Goal: Find specific page/section: Find specific page/section

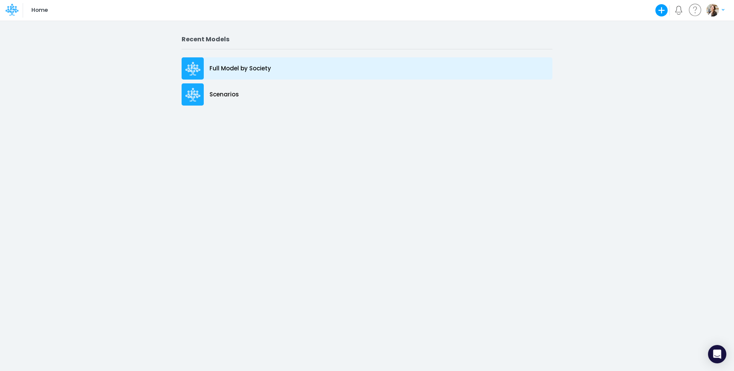
click at [247, 70] on p "Full Model by Society" at bounding box center [240, 68] width 62 height 9
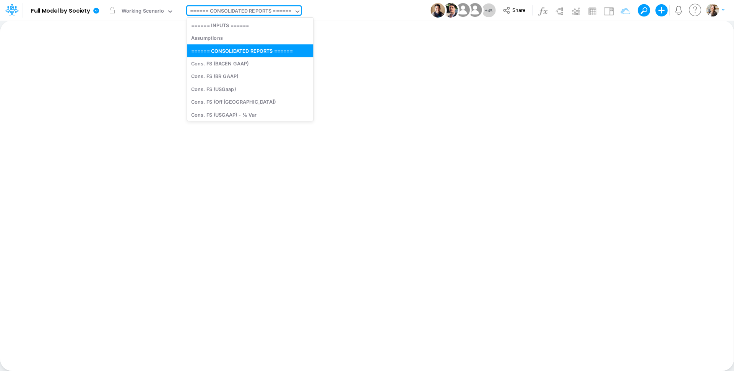
click at [244, 10] on div "====== CONSOLIDATED REPORTS ======" at bounding box center [241, 11] width 102 height 9
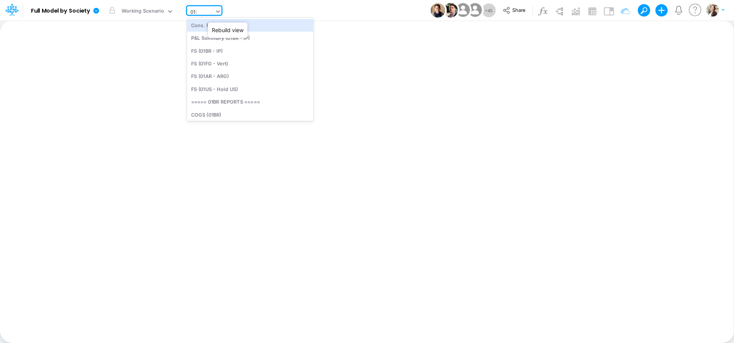
type input "01br"
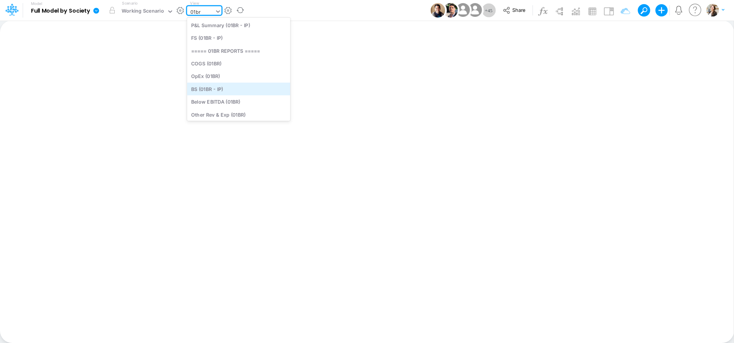
click at [219, 88] on div "BS (01BR - IP)" at bounding box center [238, 89] width 103 height 13
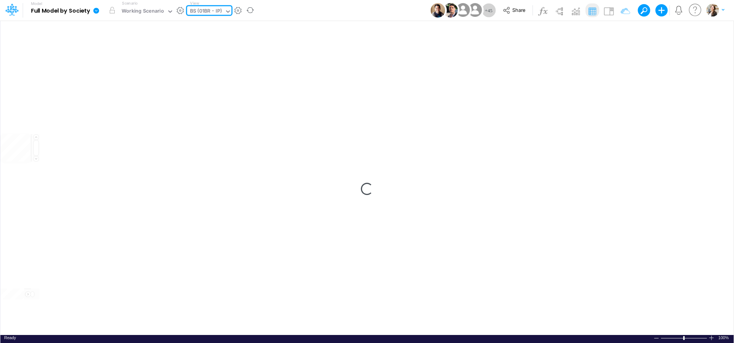
type input "BS (01BR - IP)"
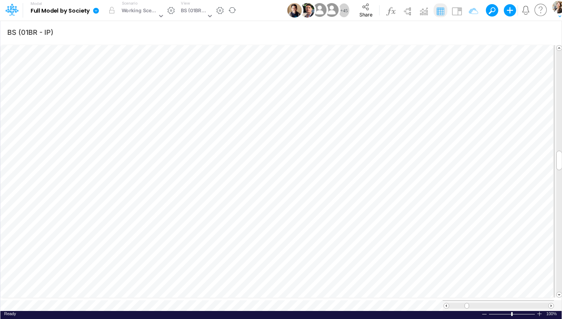
scroll to position [3, 46]
click at [188, 11] on div "BS (01BR - IP)" at bounding box center [193, 11] width 25 height 9
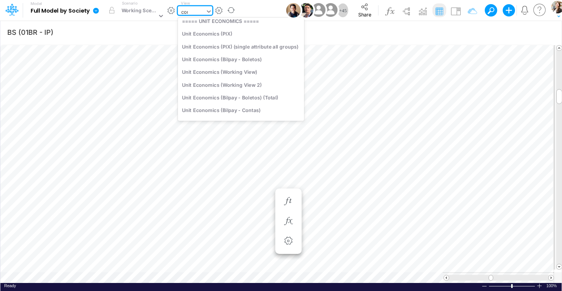
scroll to position [132, 0]
type input "cons"
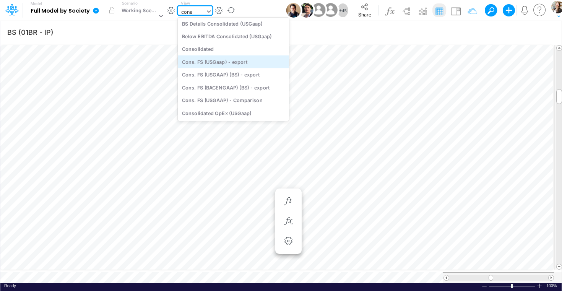
scroll to position [0, 0]
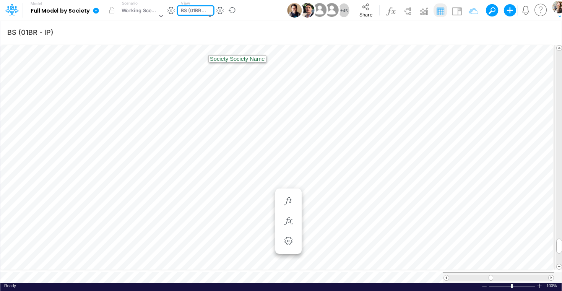
click at [191, 11] on div "BS (01BR - IP)" at bounding box center [193, 11] width 25 height 9
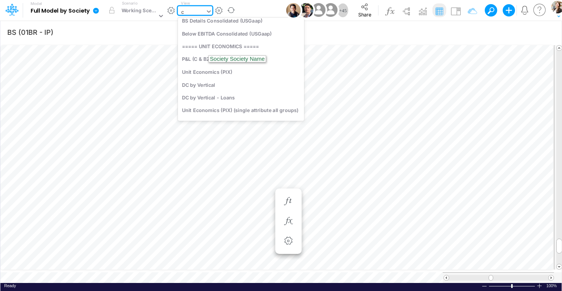
scroll to position [132, 0]
type input "con"
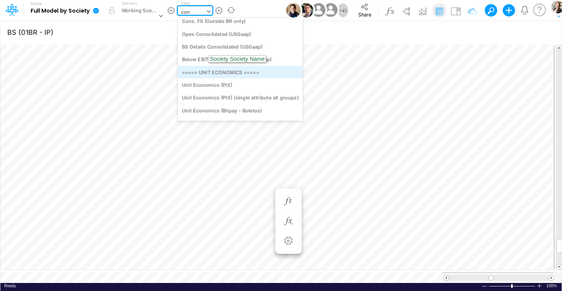
scroll to position [0, 0]
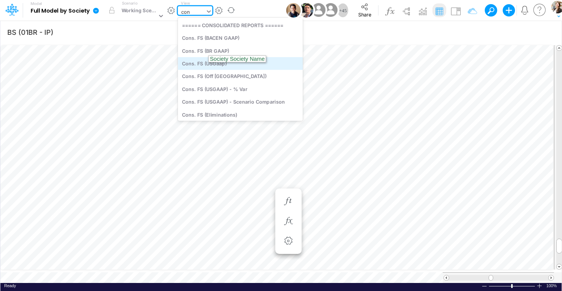
click at [188, 65] on div "Cons. FS (USGaap)" at bounding box center [240, 63] width 125 height 13
type input "Consolidated FS - USGAAP"
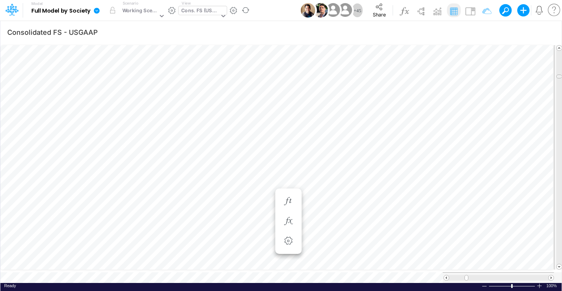
scroll to position [0, 0]
drag, startPoint x: 559, startPoint y: 74, endPoint x: 555, endPoint y: 47, distance: 27.4
click at [555, 47] on div at bounding box center [558, 157] width 8 height 224
click at [200, 13] on div "Cons. FS (USGaap)" at bounding box center [200, 11] width 38 height 9
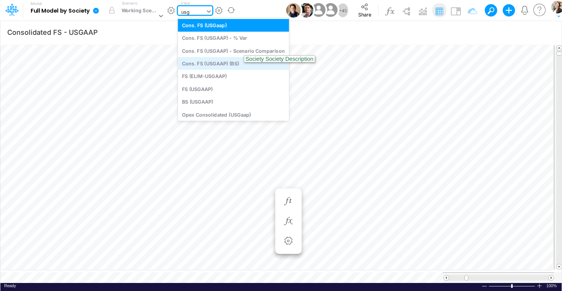
type input "usga"
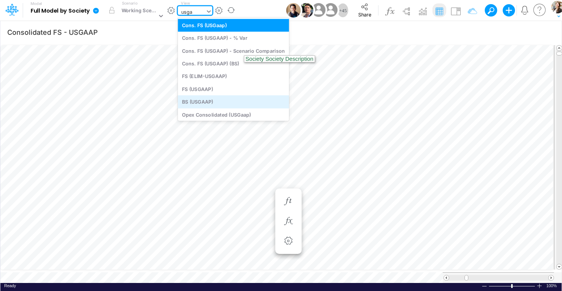
click at [212, 104] on div "BS (USGAAP)" at bounding box center [233, 102] width 111 height 13
type input "BS (USGAAP) - Detailed"
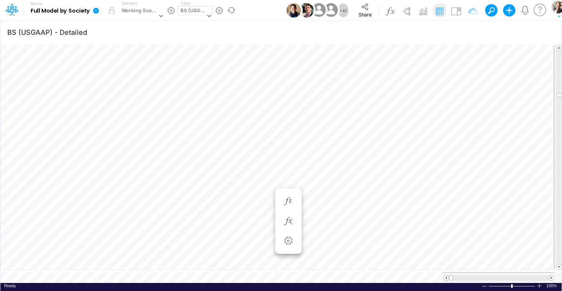
scroll to position [3, 26]
click at [292, 220] on icon "button" at bounding box center [287, 221] width 11 height 8
click at [292, 223] on icon "button" at bounding box center [287, 221] width 11 height 8
click at [289, 219] on icon "button" at bounding box center [287, 221] width 11 height 8
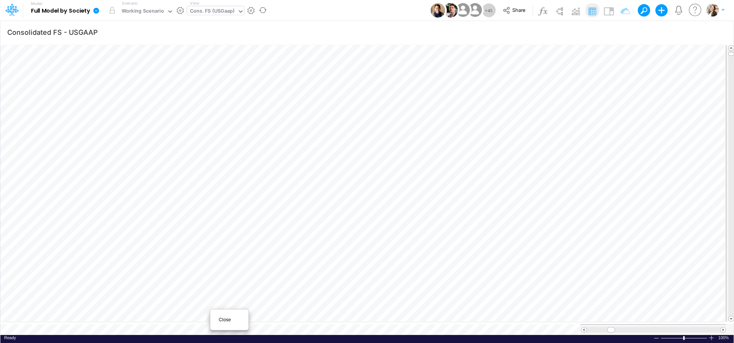
scroll to position [0, 0]
click at [219, 321] on span "Close" at bounding box center [229, 319] width 21 height 7
click at [193, 315] on span "Close" at bounding box center [196, 317] width 21 height 7
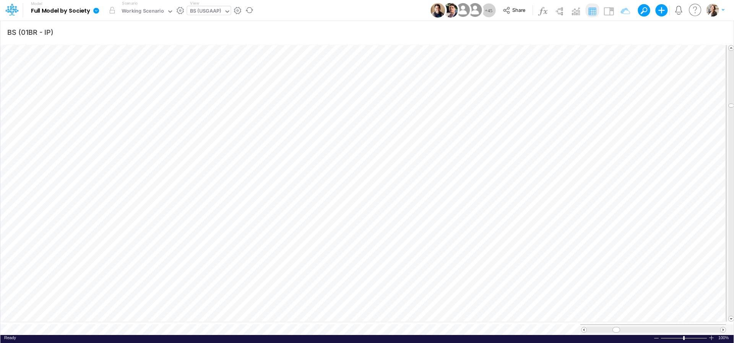
type input "BS (USGAAP) - Detailed"
click at [487, 204] on icon "button" at bounding box center [485, 206] width 11 height 8
click at [492, 282] on div at bounding box center [486, 274] width 14 height 15
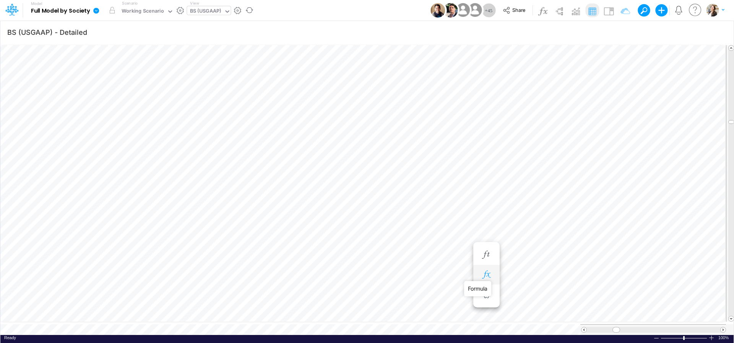
click at [488, 275] on icon "button" at bounding box center [485, 275] width 11 height 8
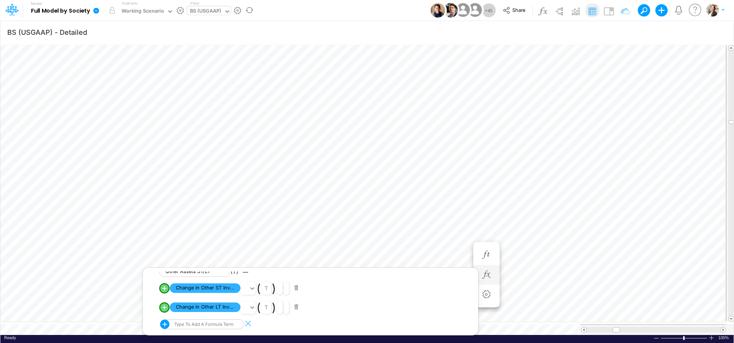
scroll to position [3, 10]
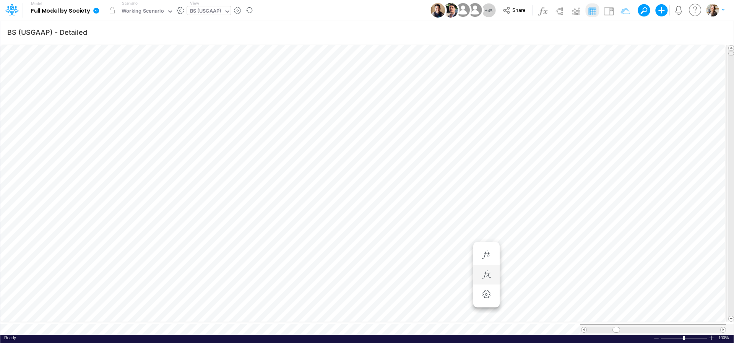
drag, startPoint x: 730, startPoint y: 112, endPoint x: 731, endPoint y: 48, distance: 64.6
click at [731, 51] on span at bounding box center [730, 53] width 5 height 5
click at [434, 189] on button "button" at bounding box center [440, 190] width 14 height 15
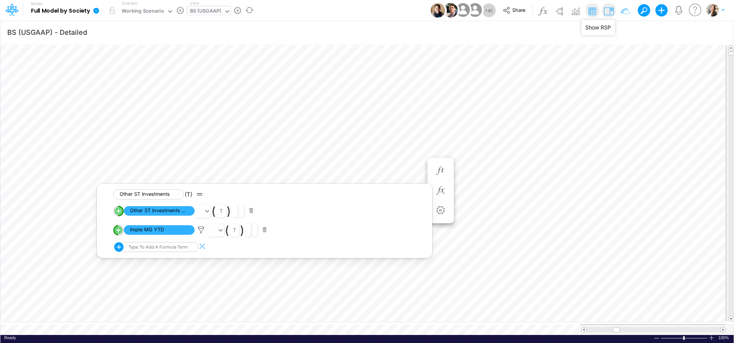
click at [607, 12] on img at bounding box center [608, 11] width 12 height 12
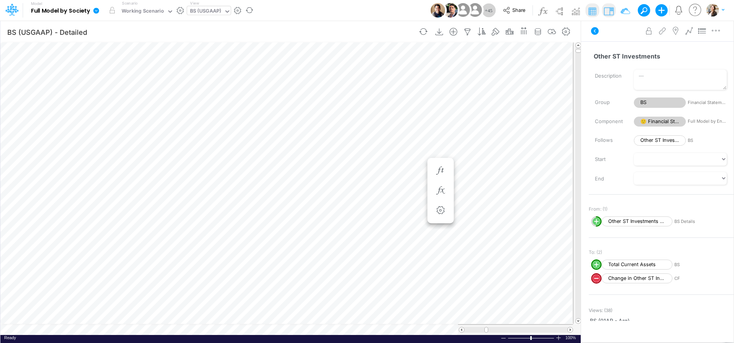
scroll to position [3, 2]
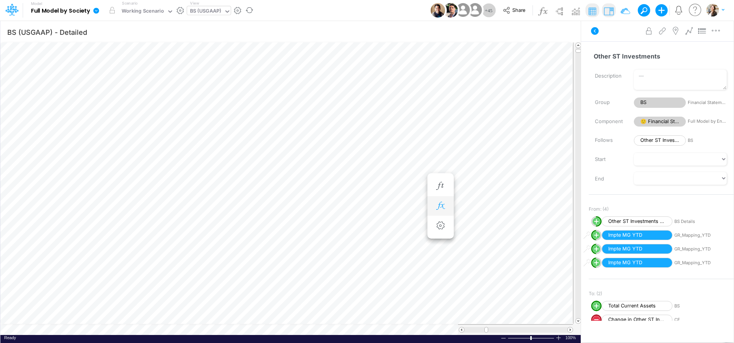
click at [441, 201] on button "button" at bounding box center [440, 205] width 14 height 15
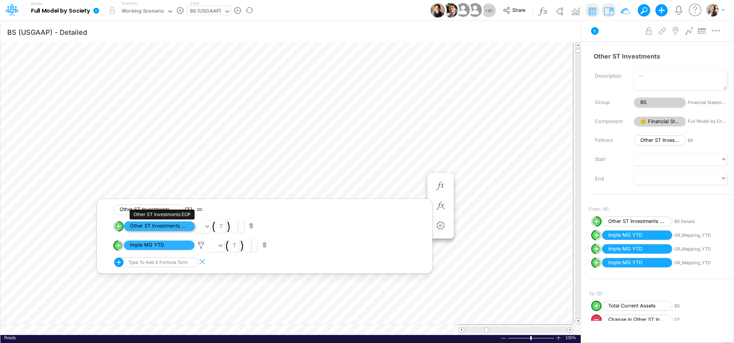
click at [170, 227] on span "Other ST Investments EOP" at bounding box center [159, 226] width 71 height 10
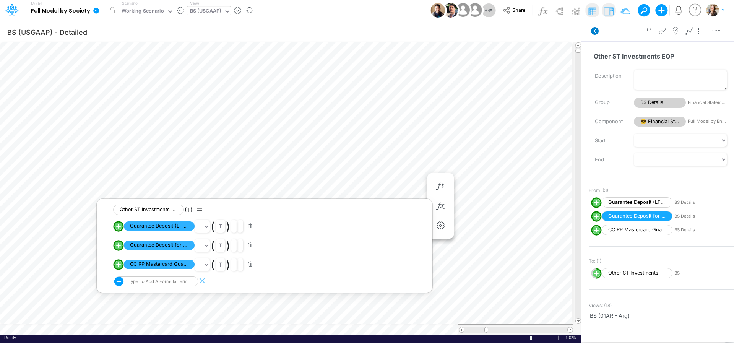
click at [596, 31] on icon at bounding box center [595, 31] width 8 height 8
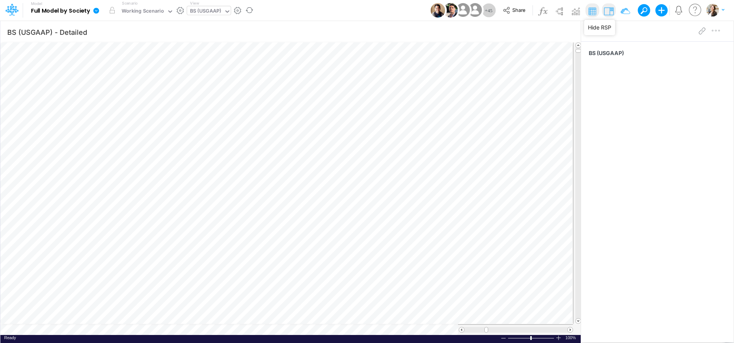
click at [613, 10] on img at bounding box center [608, 11] width 12 height 12
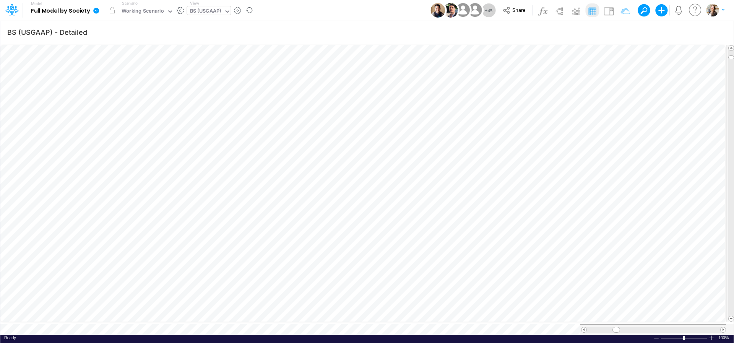
click at [9, 12] on icon at bounding box center [9, 11] width 5 height 7
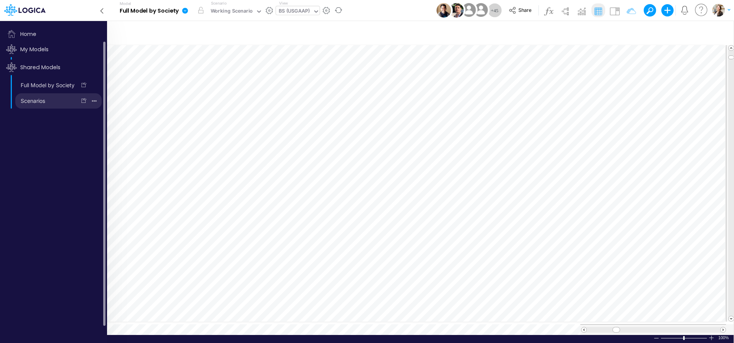
click at [29, 104] on link "Scenarios" at bounding box center [45, 101] width 61 height 12
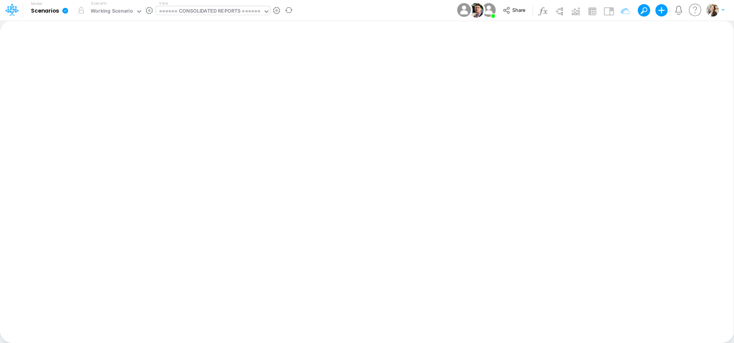
click at [227, 14] on div "====== CONSOLIDATED REPORTS ======" at bounding box center [210, 11] width 102 height 9
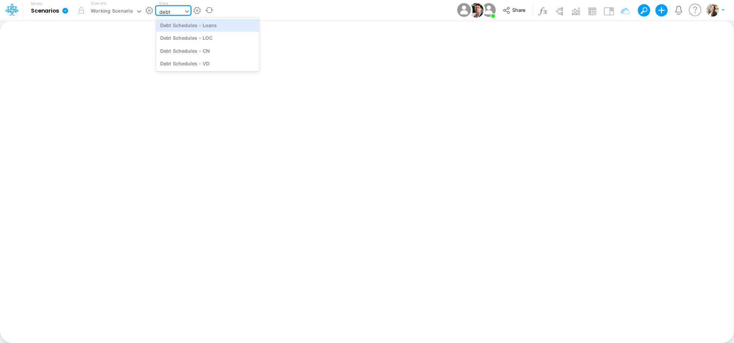
type input "debt sc"
click at [226, 28] on div "Debt Schedules - Loans" at bounding box center [207, 25] width 103 height 13
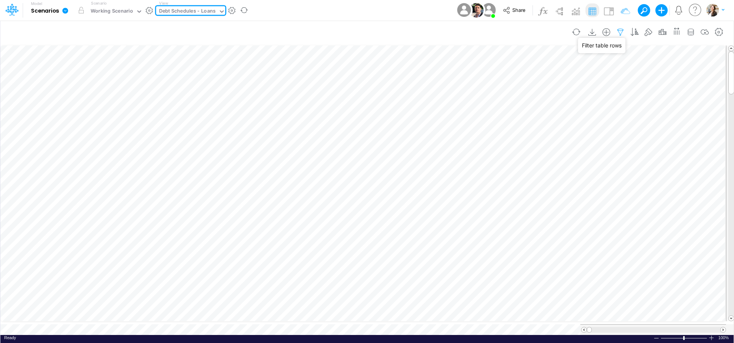
click at [619, 34] on icon "button" at bounding box center [619, 32] width 11 height 8
select select "notEqual"
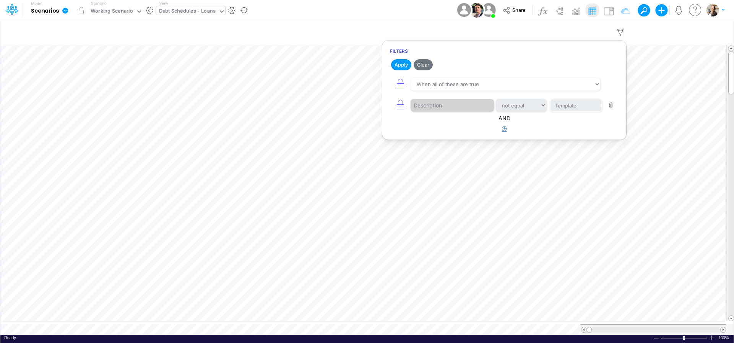
click at [506, 128] on icon "button" at bounding box center [504, 128] width 5 height 5
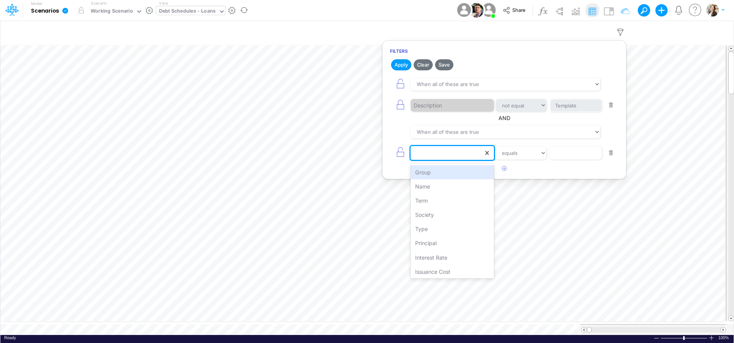
click at [479, 151] on div at bounding box center [446, 152] width 73 height 13
click at [613, 152] on button "button" at bounding box center [610, 153] width 15 height 10
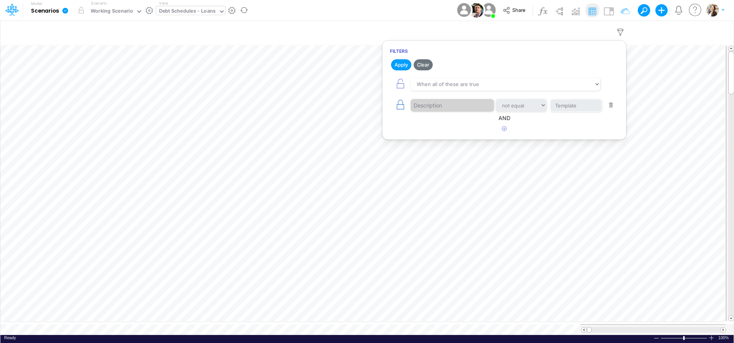
click at [402, 106] on icon "button" at bounding box center [400, 104] width 11 height 11
select select "notEqual"
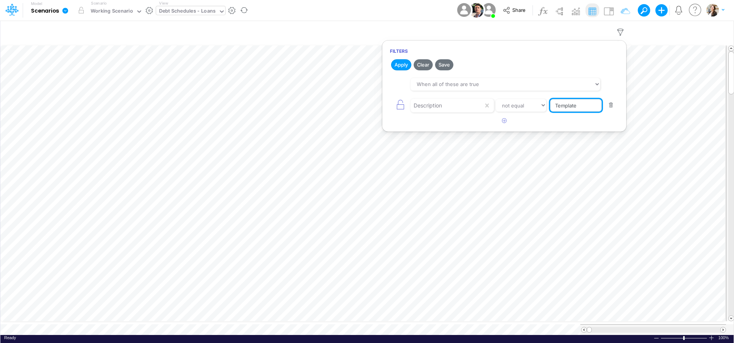
click at [576, 108] on input "Template" at bounding box center [576, 105] width 52 height 13
click at [550, 107] on input "Template" at bounding box center [576, 105] width 52 height 13
drag, startPoint x: 562, startPoint y: 107, endPoint x: 540, endPoint y: 107, distance: 21.8
click at [550, 107] on input "CC" at bounding box center [576, 105] width 52 height 13
type input "Garantia CC RP"
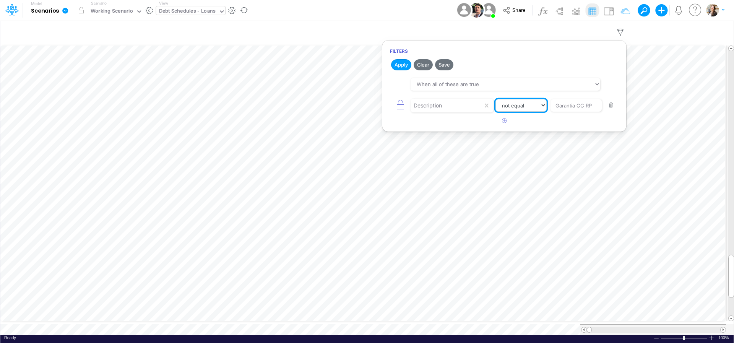
select select "equals"
click option "equals" at bounding box center [0, 0] width 0 height 0
click at [402, 66] on button "Apply" at bounding box center [401, 64] width 20 height 11
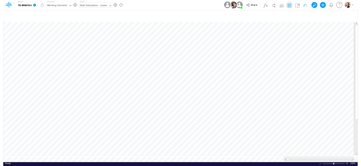
scroll to position [3, 15]
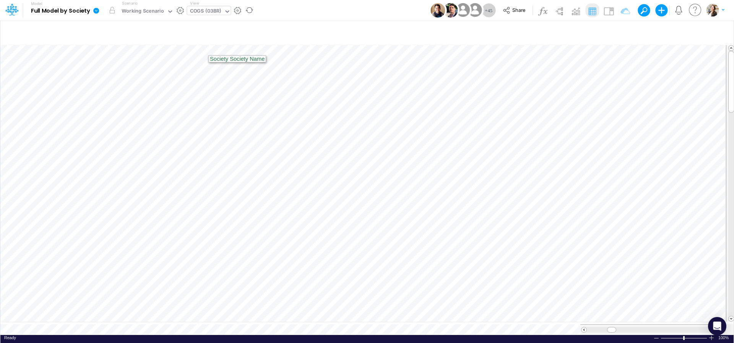
click at [206, 13] on div "COGS (03BR)" at bounding box center [205, 11] width 31 height 9
type input "01br"
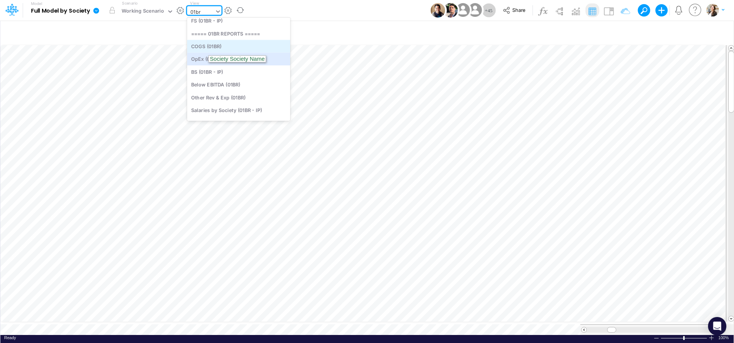
scroll to position [0, 0]
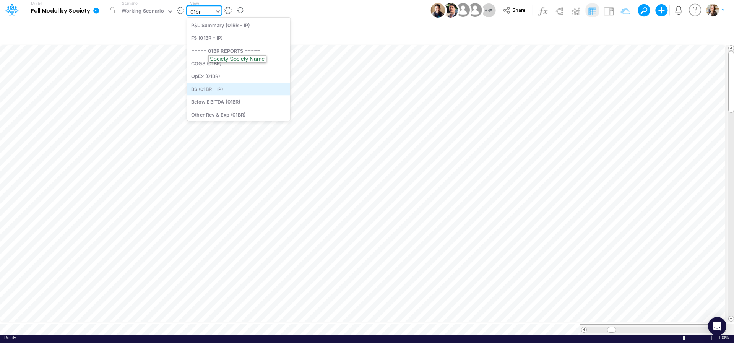
click at [212, 89] on div "BS (01BR - IP)" at bounding box center [238, 89] width 103 height 13
type input "BS (01BR - IP)"
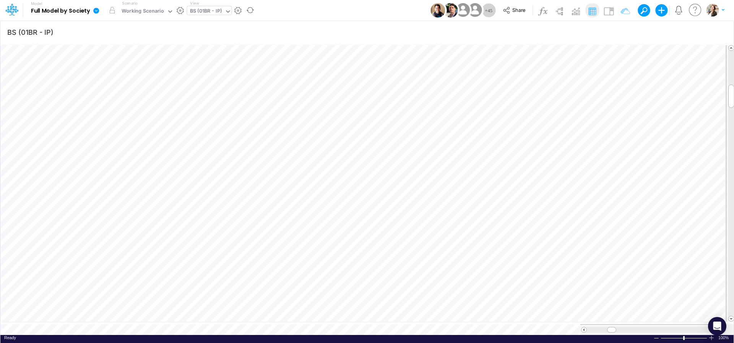
scroll to position [3, 10]
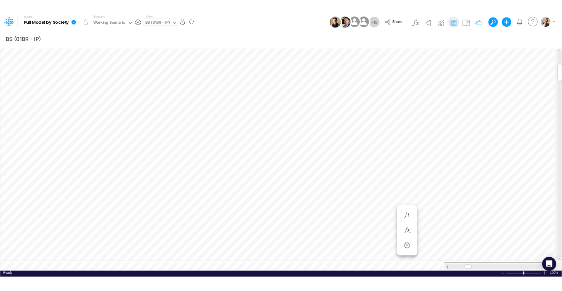
scroll to position [3, 11]
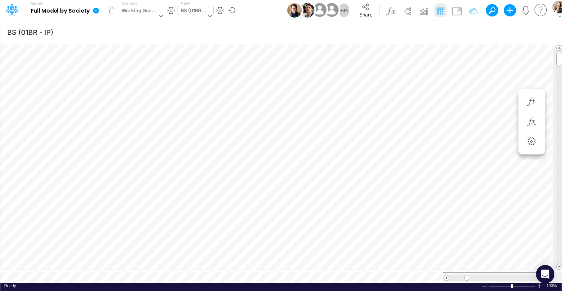
scroll to position [3, 10]
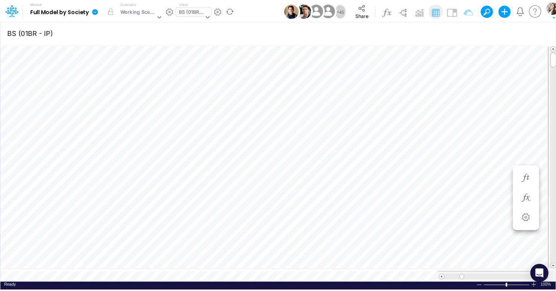
scroll to position [3, 11]
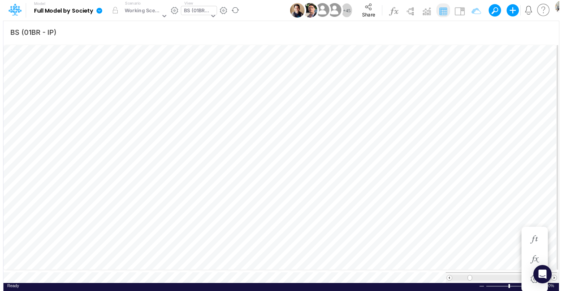
scroll to position [3, 23]
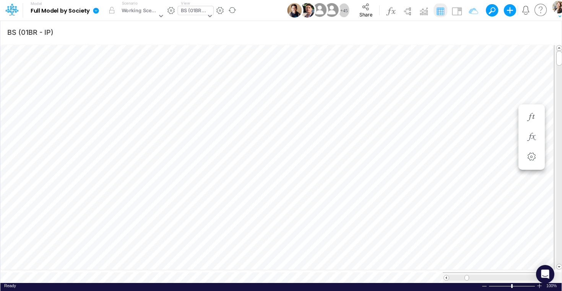
scroll to position [3, 23]
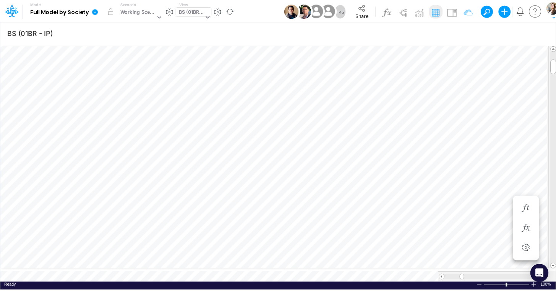
scroll to position [3, 23]
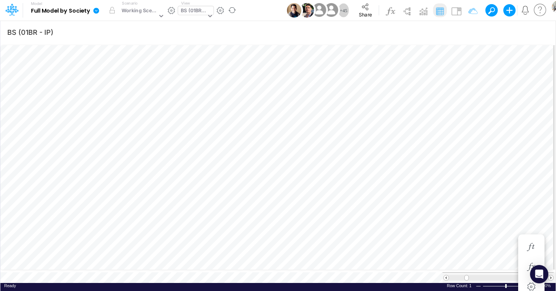
scroll to position [3, 41]
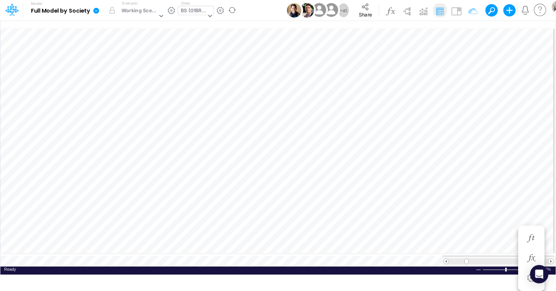
scroll to position [3, 25]
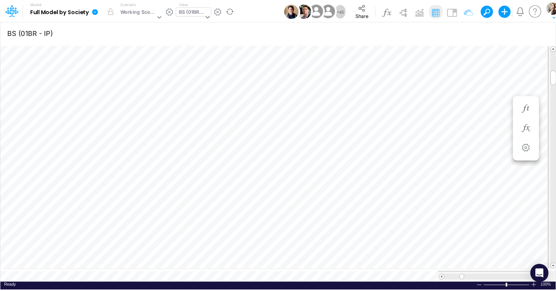
scroll to position [3, 11]
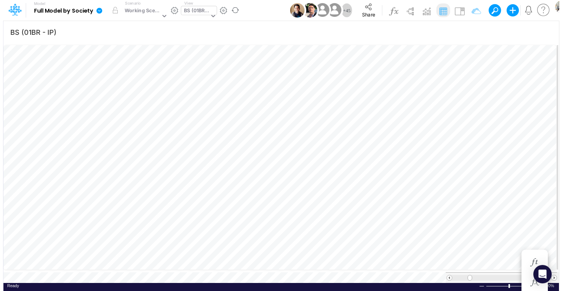
scroll to position [3, 10]
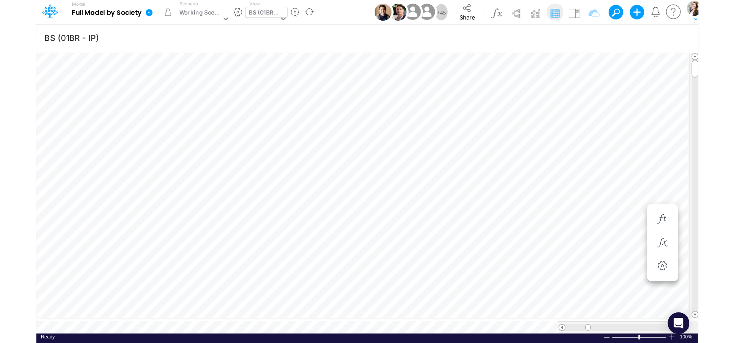
scroll to position [3, 11]
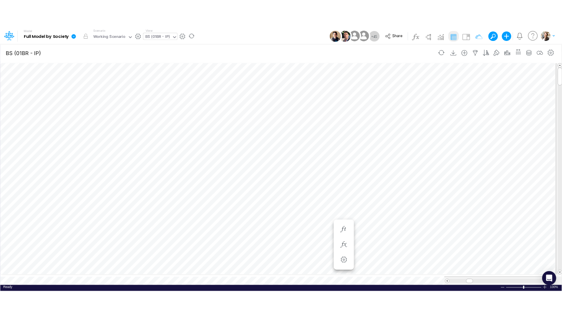
scroll to position [0, 4]
